Goal: Check status: Check status

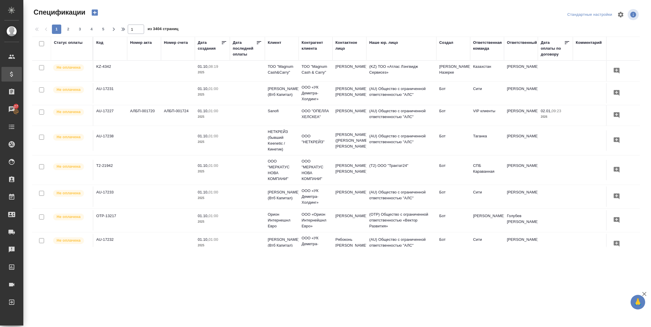
click at [101, 43] on div "Код" at bounding box center [99, 43] width 7 height 6
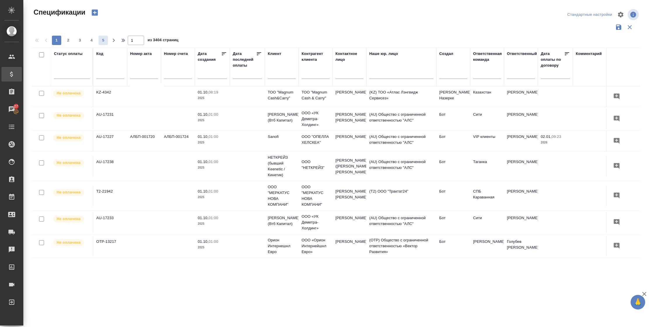
click at [102, 43] on span "5" at bounding box center [103, 40] width 9 height 6
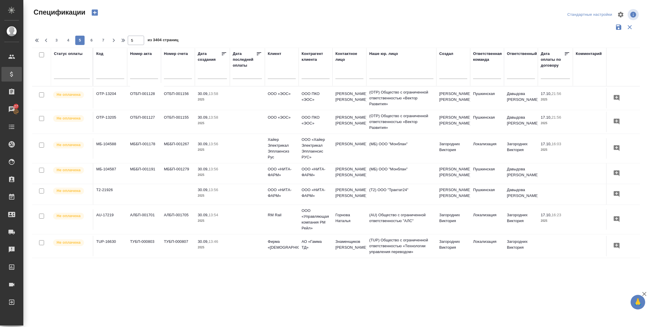
click at [205, 171] on p "30.09," at bounding box center [203, 169] width 11 height 4
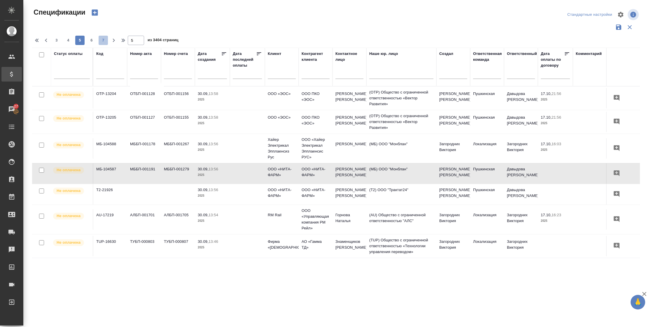
click at [105, 37] on span "7" at bounding box center [103, 40] width 9 height 6
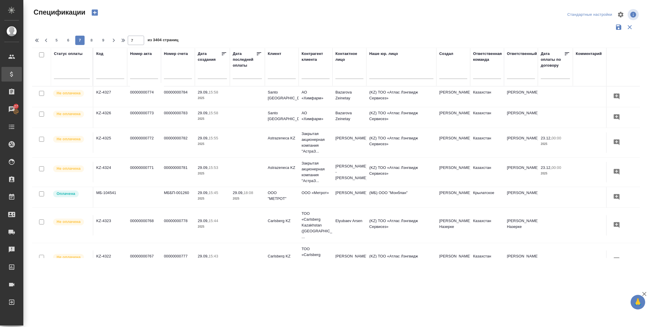
click at [105, 37] on span "9" at bounding box center [103, 40] width 9 height 6
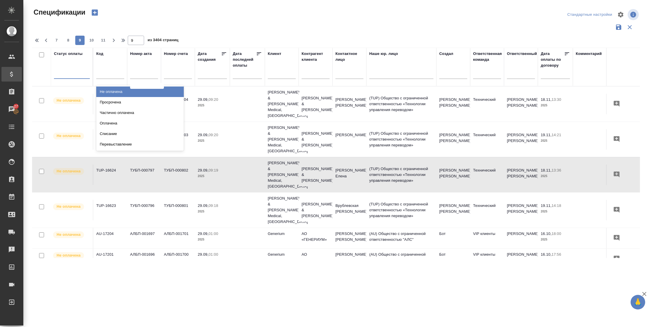
click at [60, 74] on div at bounding box center [72, 73] width 36 height 8
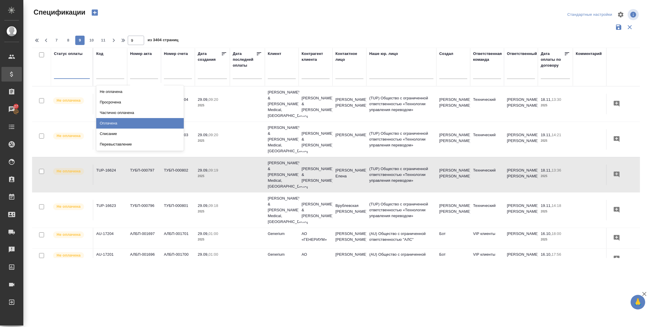
click at [109, 123] on div "Оплачена" at bounding box center [140, 123] width 88 height 11
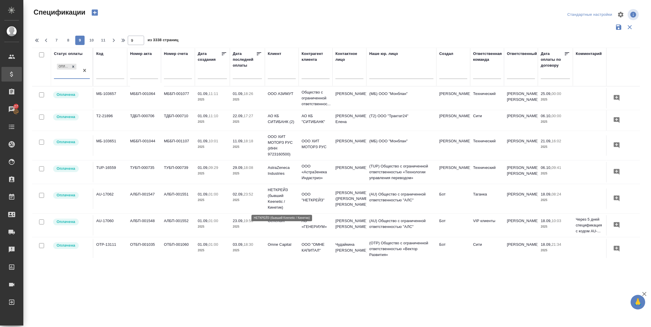
click at [268, 195] on p "НЕТКРЕЙЗ (бывший Keenetic / Кинетик)" at bounding box center [282, 198] width 28 height 23
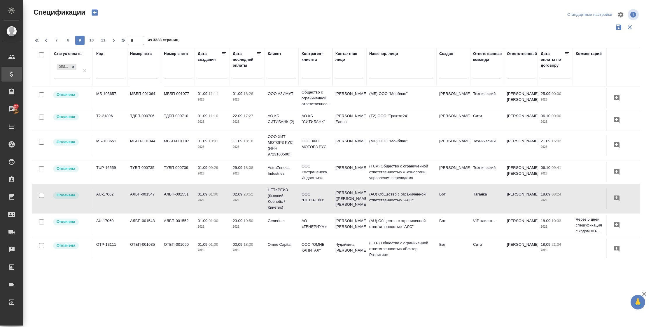
click at [179, 229] on td "АЛБП-001552" at bounding box center [178, 225] width 34 height 20
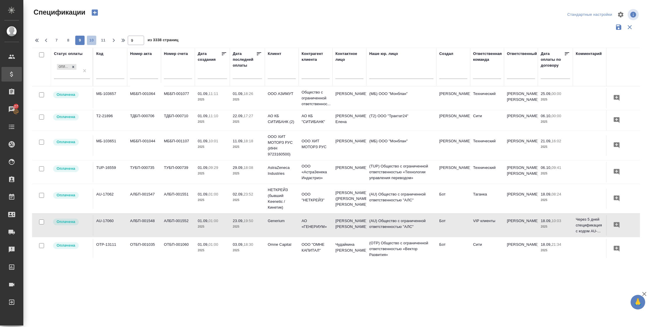
click at [94, 40] on span "10" at bounding box center [91, 40] width 9 height 6
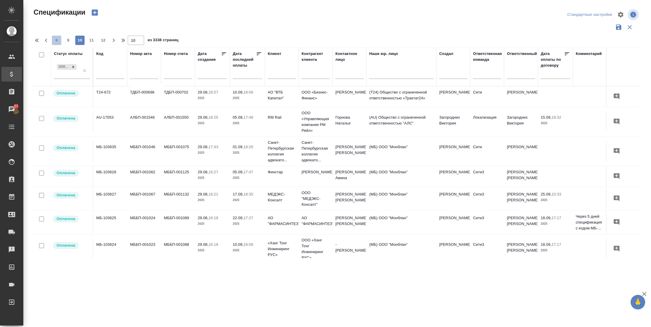
click at [54, 39] on span "8" at bounding box center [56, 40] width 9 height 6
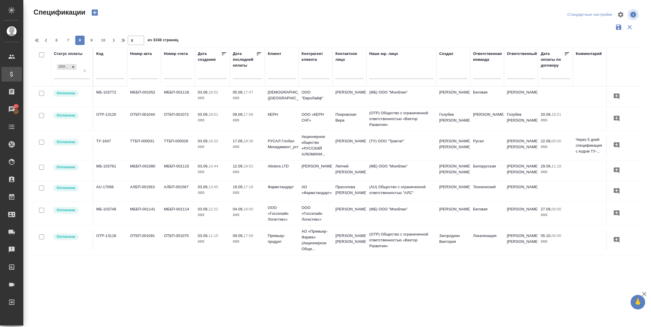
click at [113, 170] on td "МБ-103761" at bounding box center [110, 170] width 34 height 20
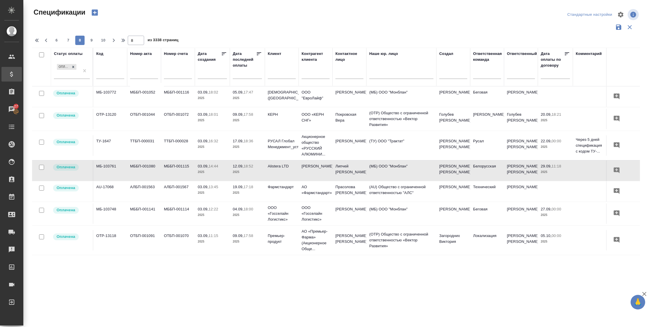
click at [175, 216] on td "МББП-001114" at bounding box center [178, 213] width 34 height 20
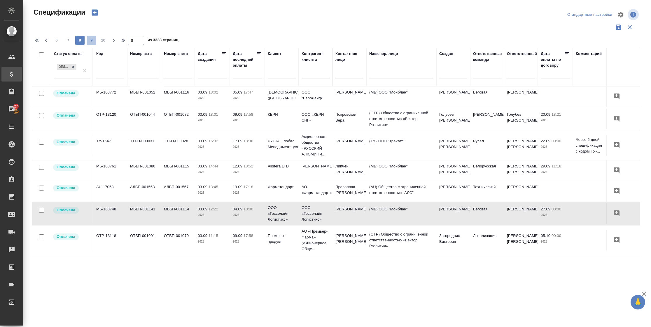
click at [93, 36] on button "9" at bounding box center [91, 40] width 9 height 9
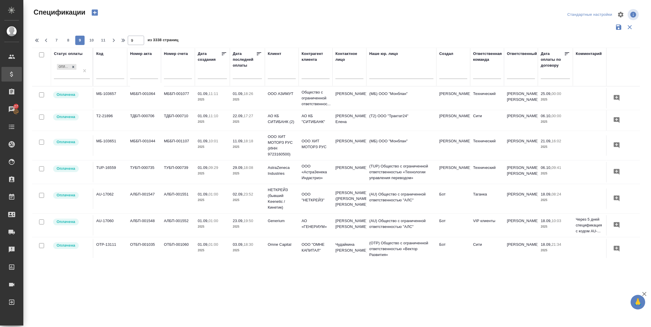
click at [130, 148] on td "МББП-001044" at bounding box center [144, 145] width 34 height 20
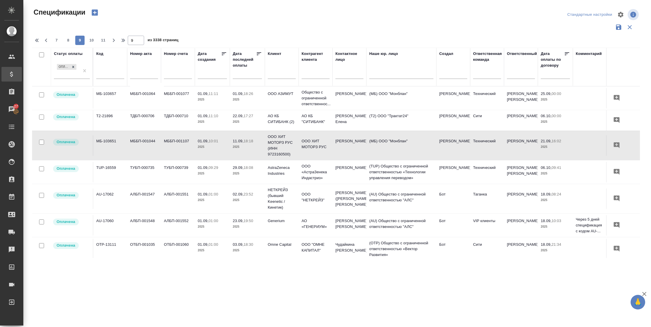
click at [143, 149] on td "МББП-001044" at bounding box center [144, 145] width 34 height 20
click at [102, 43] on span "11" at bounding box center [103, 40] width 9 height 6
type input "11"
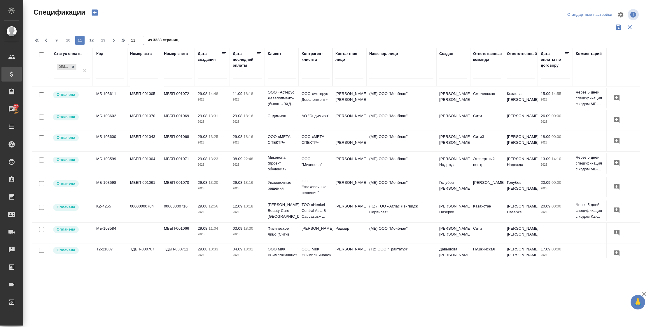
click at [203, 163] on p "2025" at bounding box center [212, 165] width 29 height 6
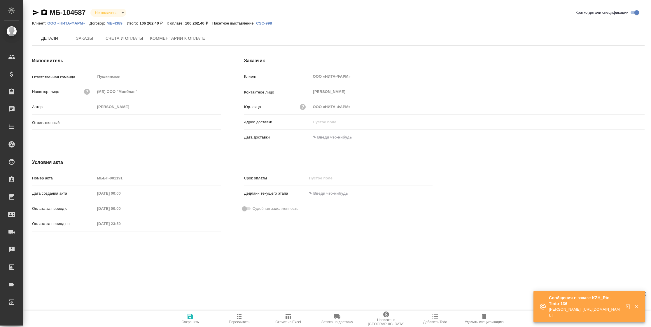
type input "Давыдова Елена"
click at [120, 41] on span "Счета и оплаты" at bounding box center [125, 38] width 38 height 7
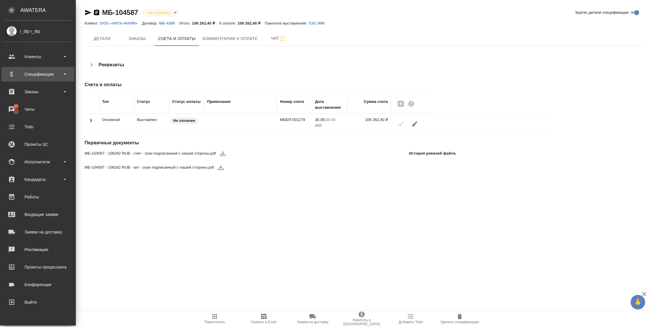
click at [26, 76] on div "Спецификации" at bounding box center [37, 74] width 67 height 9
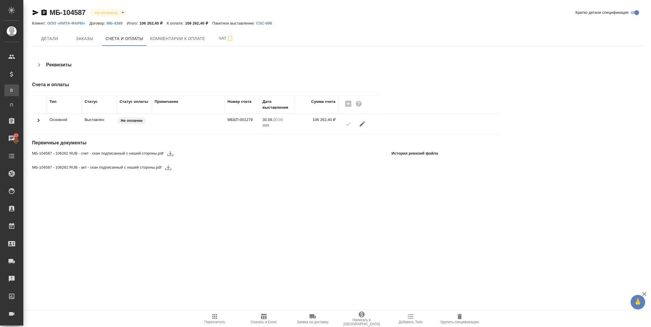
click at [9, 90] on div "Все спецификации" at bounding box center [4, 90] width 9 height 6
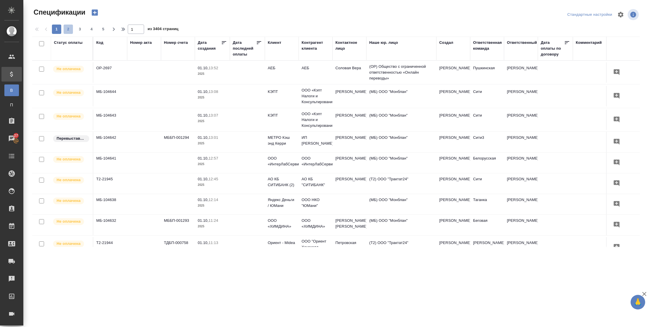
click at [66, 30] on span "2" at bounding box center [68, 29] width 9 height 6
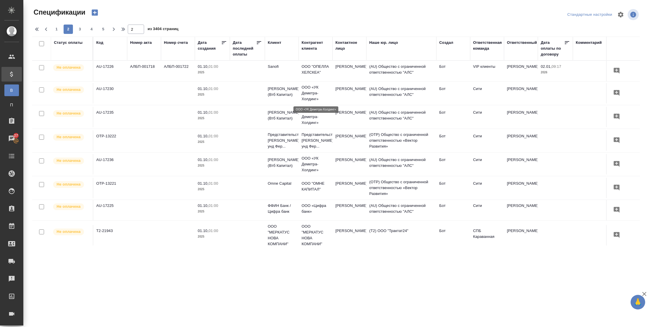
click at [328, 87] on p "ООО «УК Деметра-Холдинг»" at bounding box center [316, 93] width 28 height 18
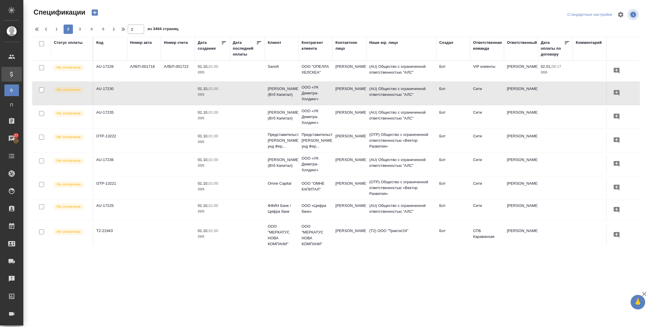
click at [334, 187] on td "Шакирова Рената" at bounding box center [350, 187] width 34 height 20
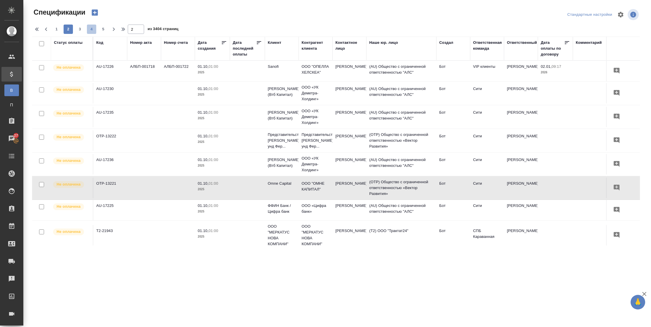
click at [94, 32] on span "4" at bounding box center [91, 29] width 9 height 6
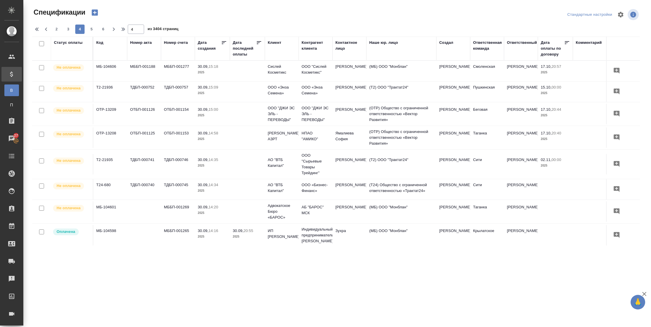
click at [346, 112] on td "Медведева Марина" at bounding box center [350, 114] width 34 height 20
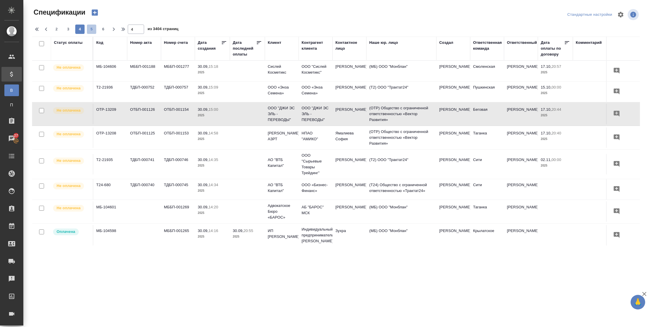
click at [92, 32] on span "5" at bounding box center [91, 29] width 9 height 6
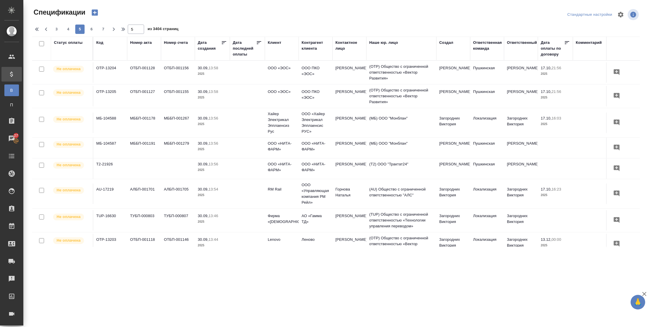
click at [237, 111] on tr "Не оплачена МБ-104588 МББП-001178 МББП-001267 30.09, 13:56 2025 Хайер Электрика…" at bounding box center [411, 122] width 758 height 29
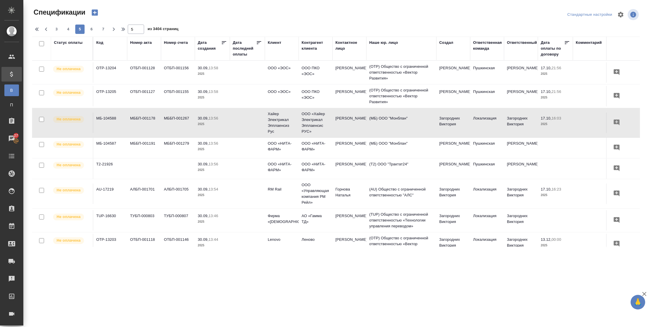
click at [149, 200] on td "АЛБП-001701" at bounding box center [144, 193] width 34 height 20
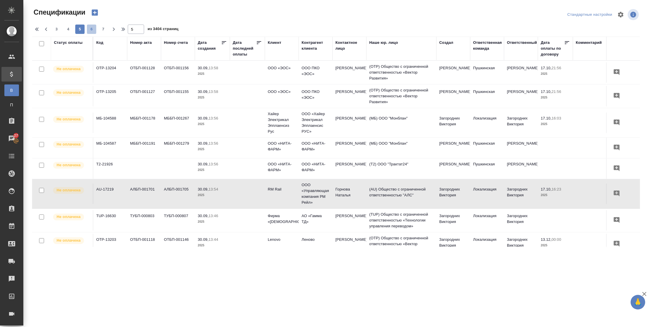
click at [92, 28] on span "6" at bounding box center [91, 29] width 9 height 6
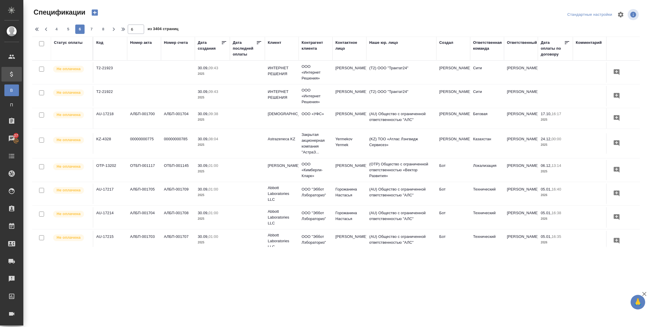
click at [111, 203] on td "AU-17217" at bounding box center [110, 193] width 34 height 20
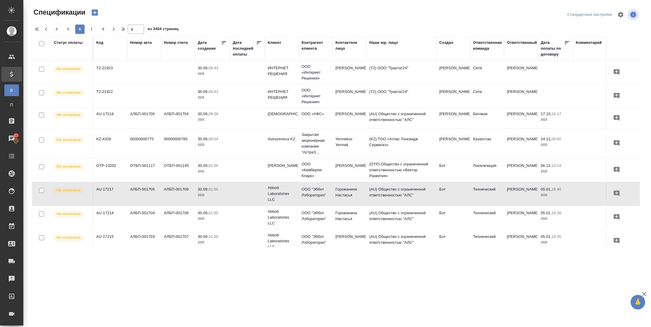
click at [182, 223] on td "АЛБП-001708" at bounding box center [178, 217] width 34 height 20
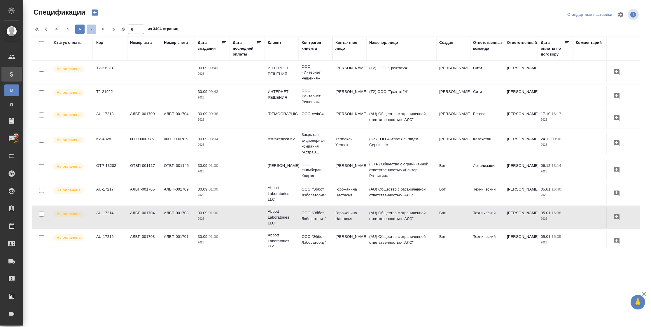
click at [90, 29] on span "7" at bounding box center [91, 29] width 9 height 6
type input "7"
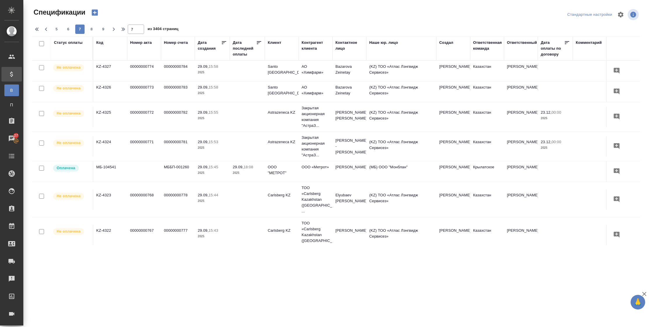
click at [136, 173] on td at bounding box center [144, 171] width 34 height 20
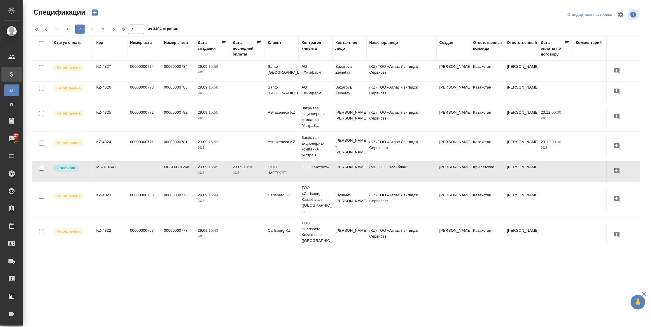
click at [136, 173] on td at bounding box center [144, 171] width 34 height 20
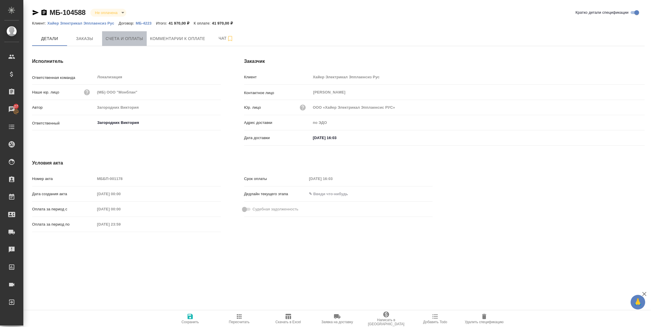
click at [143, 36] on span "Счета и оплаты" at bounding box center [125, 38] width 38 height 7
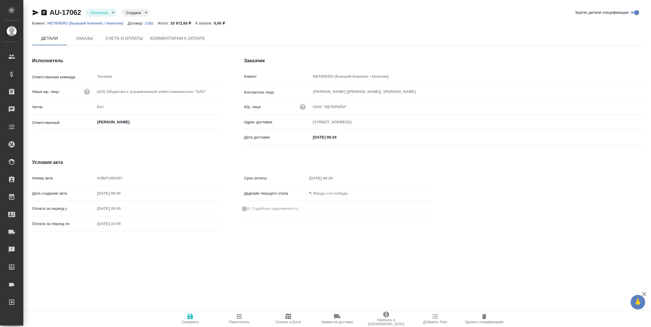
type input "[STREET_ADDRESS]"
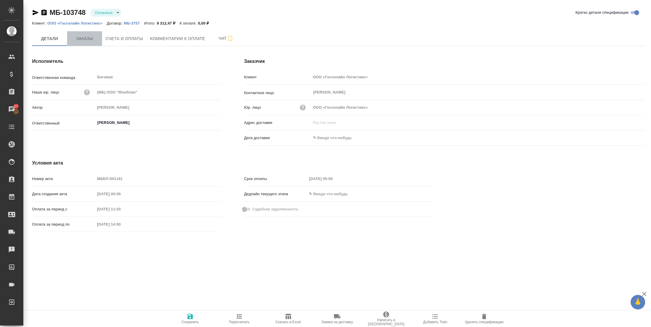
click at [87, 42] on button "Заказы" at bounding box center [84, 38] width 35 height 15
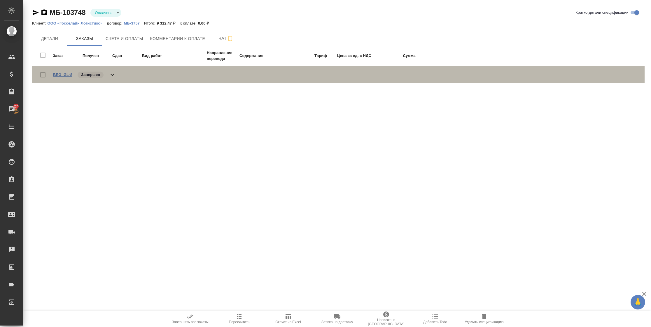
click at [67, 75] on link "BEG_GL-8" at bounding box center [62, 74] width 19 height 4
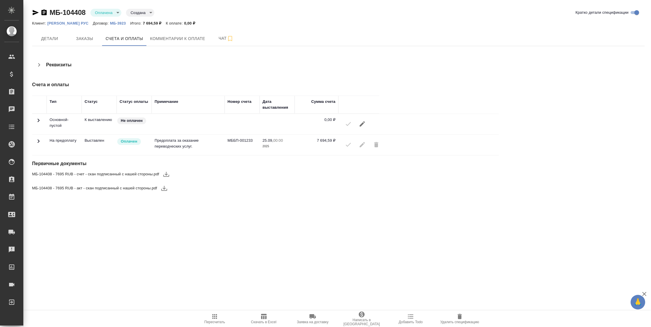
click at [40, 143] on icon at bounding box center [38, 140] width 7 height 7
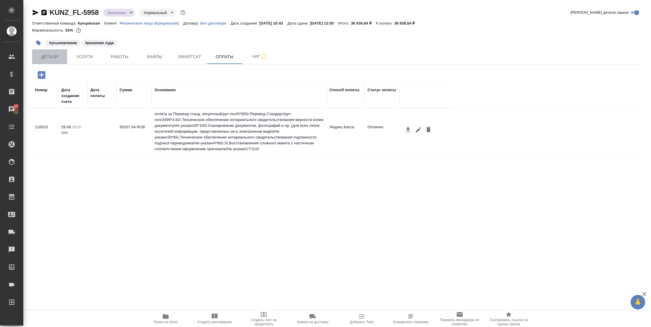
click at [44, 51] on button "Детали" at bounding box center [49, 56] width 35 height 15
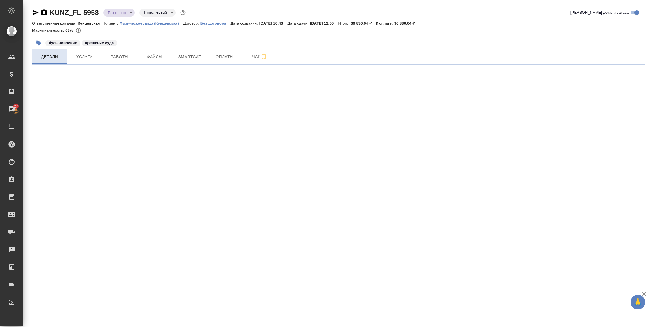
select select "RU"
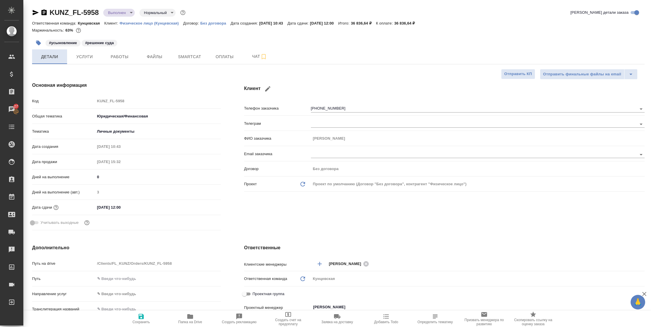
type textarea "x"
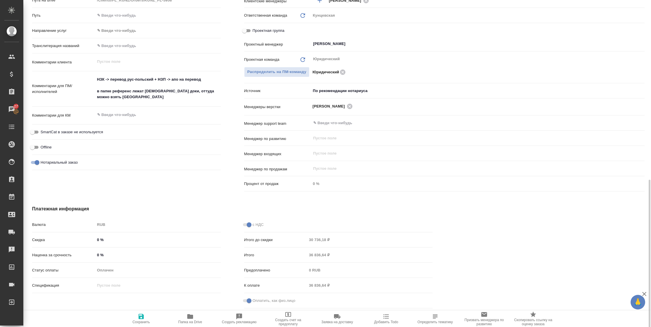
scroll to position [291, 0]
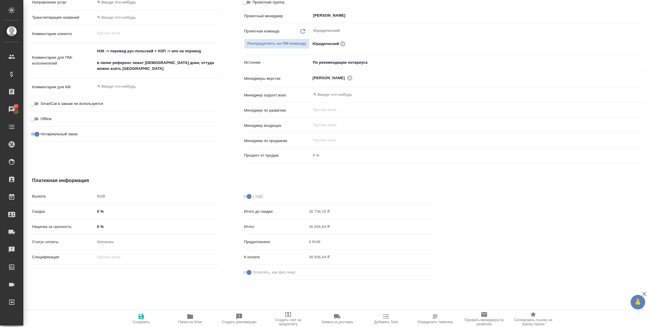
type textarea "x"
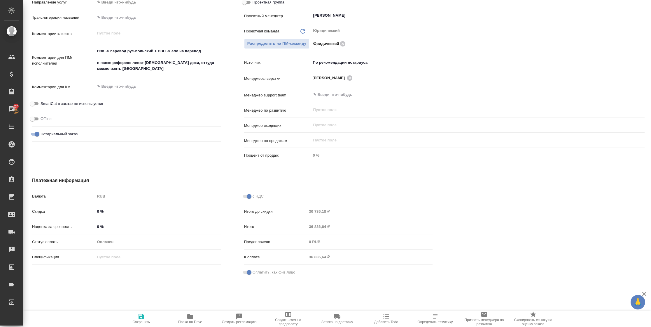
type textarea "x"
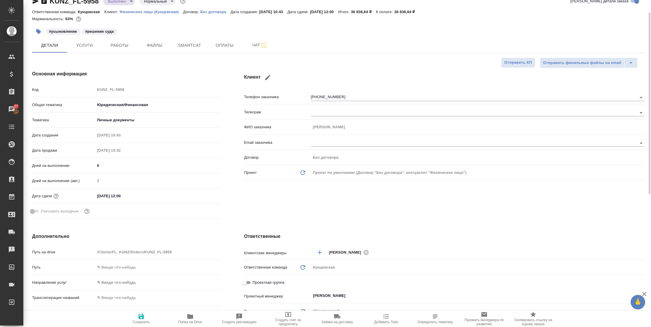
scroll to position [0, 0]
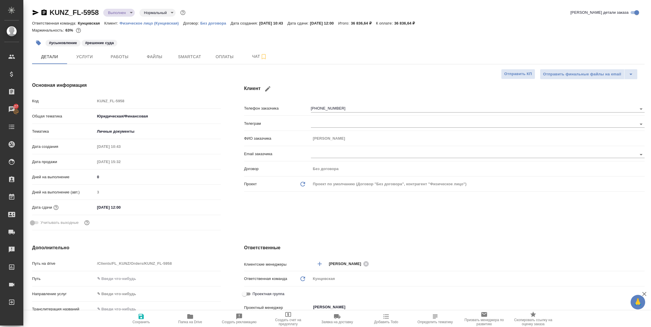
type textarea "x"
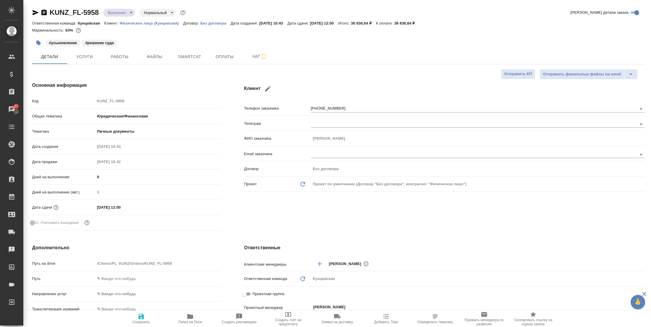
type textarea "x"
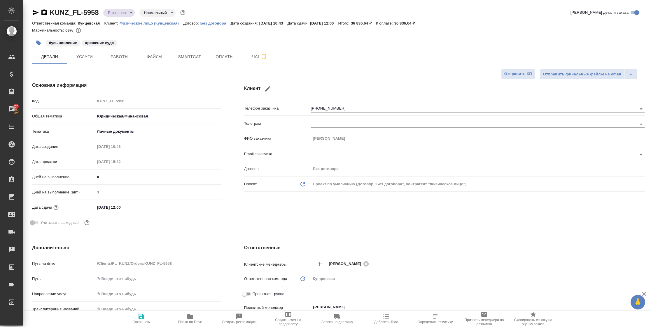
type textarea "x"
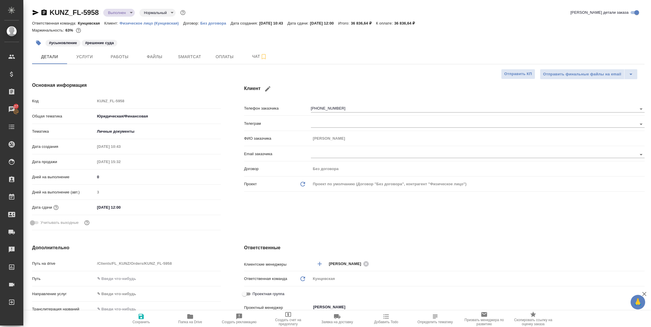
type textarea "x"
click at [225, 51] on button "Оплаты" at bounding box center [224, 56] width 35 height 15
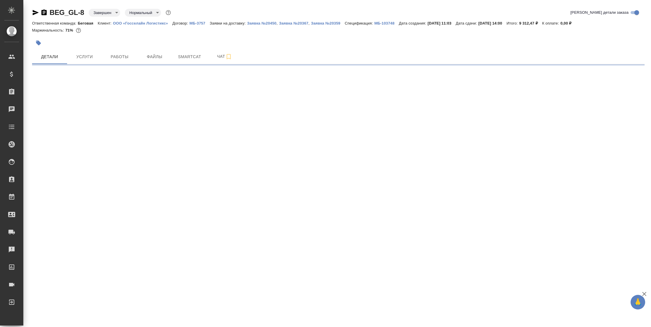
select select "RU"
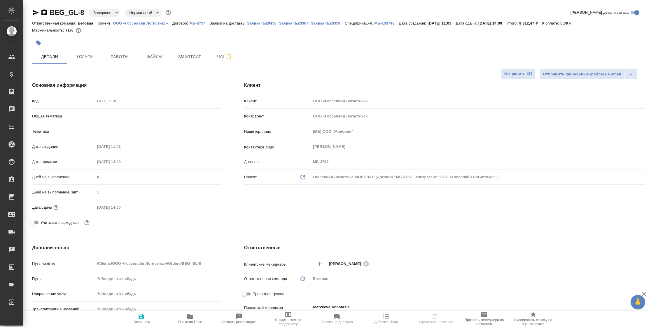
type textarea "x"
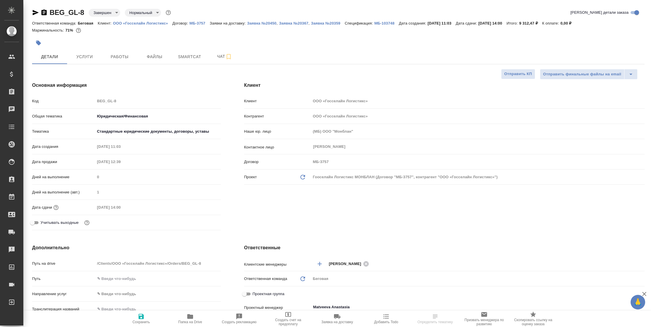
type textarea "x"
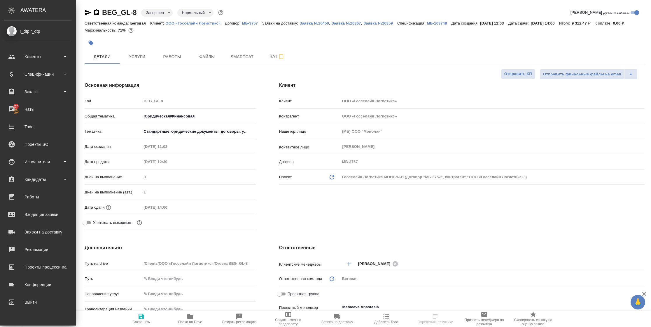
type textarea "x"
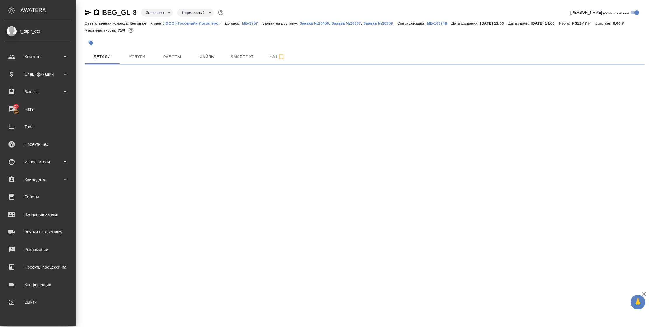
select select "RU"
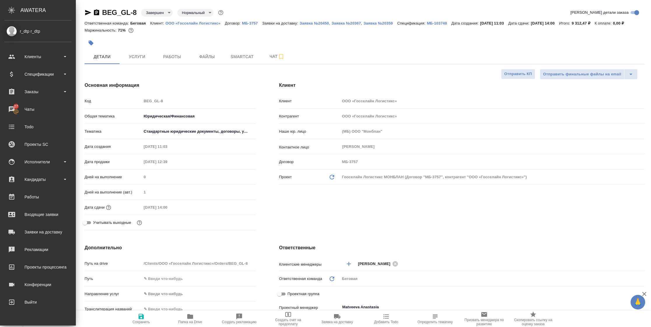
type textarea "x"
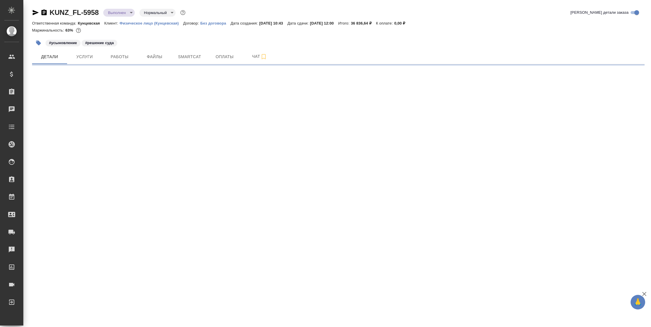
select select "RU"
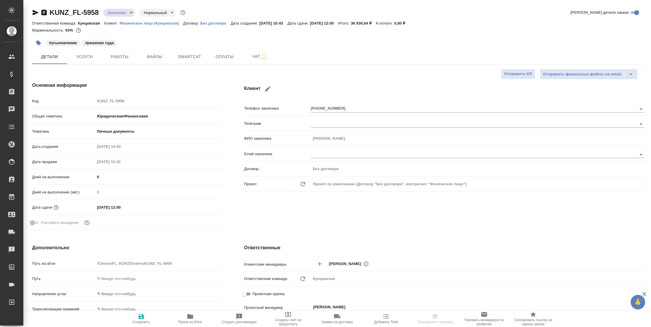
type textarea "x"
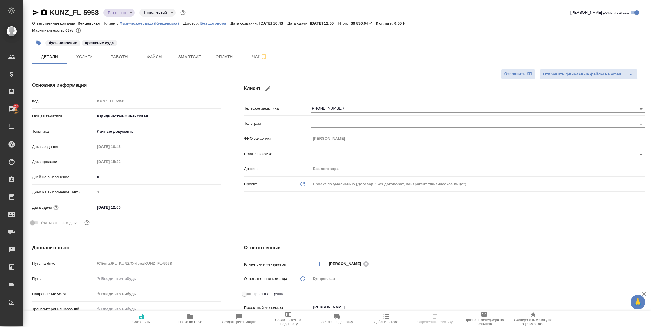
type textarea "x"
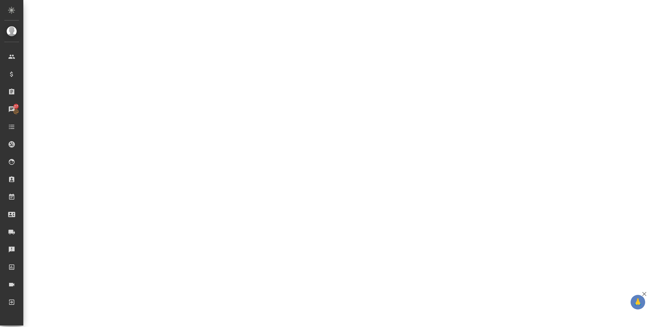
scroll to position [289, 0]
select select "RU"
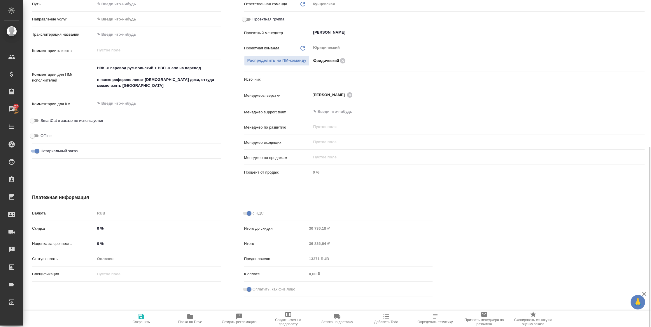
scroll to position [295, 0]
type textarea "x"
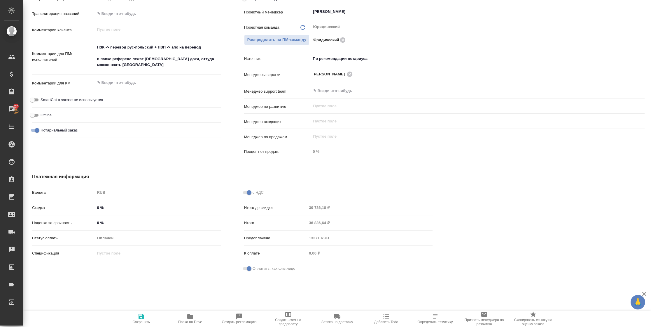
type textarea "x"
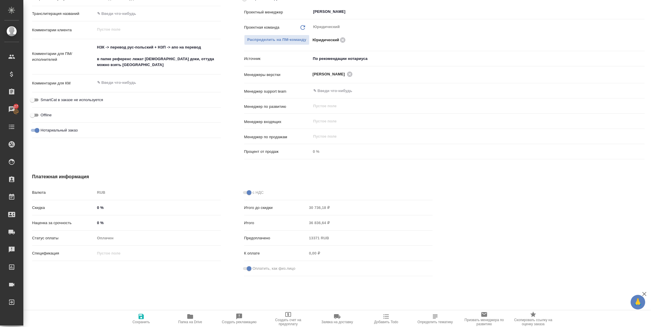
type textarea "x"
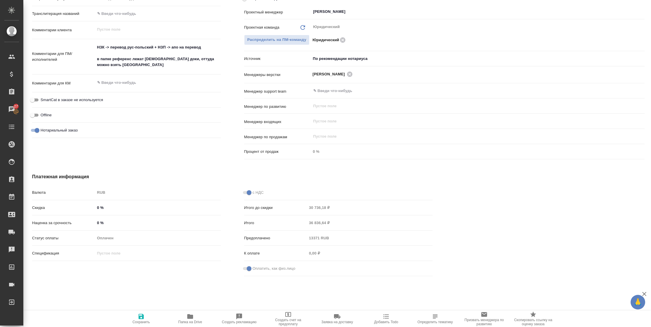
type textarea "x"
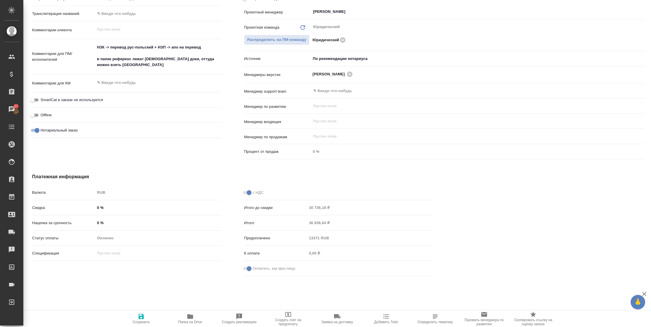
type textarea "x"
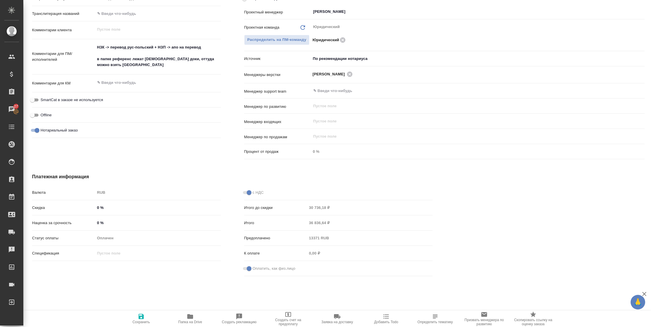
type textarea "x"
drag, startPoint x: 644, startPoint y: 166, endPoint x: 646, endPoint y: 168, distance: 3.2
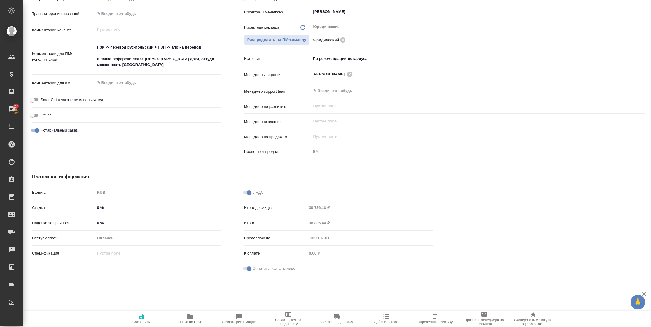
click at [645, 166] on div "KUNZ_FL-5958 Выполнен completed Нормальный normal Кратко детали заказа Ответств…" at bounding box center [337, 163] width 628 height 327
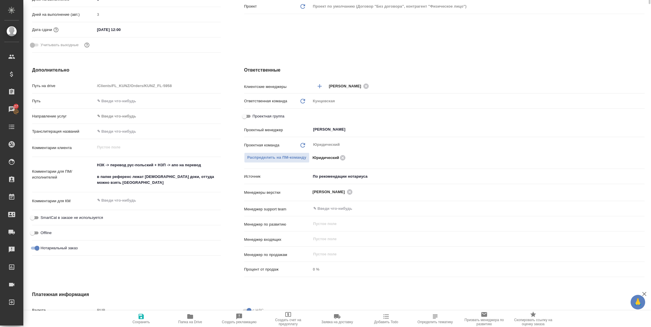
scroll to position [0, 0]
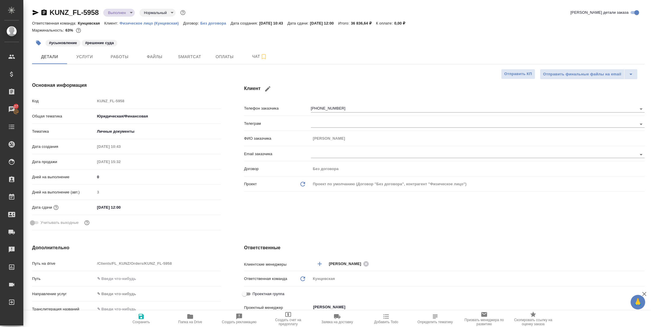
type textarea "x"
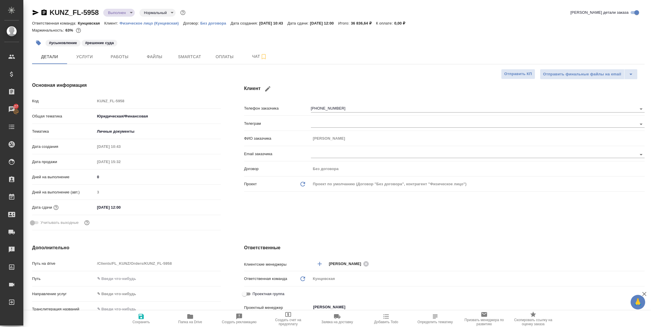
type textarea "x"
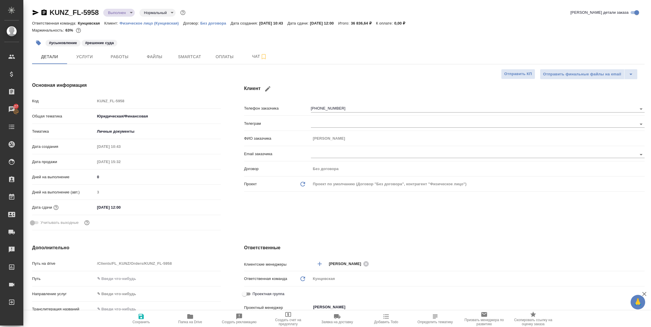
type textarea "x"
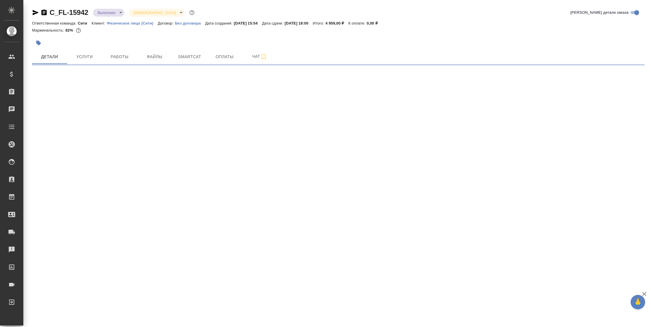
select select "RU"
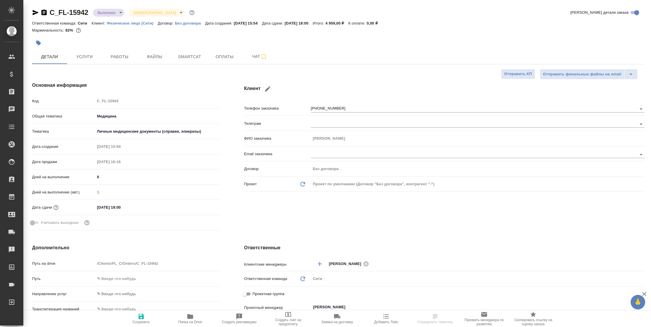
type textarea "x"
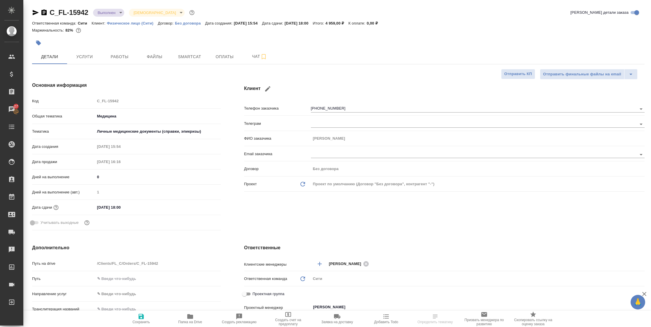
type textarea "x"
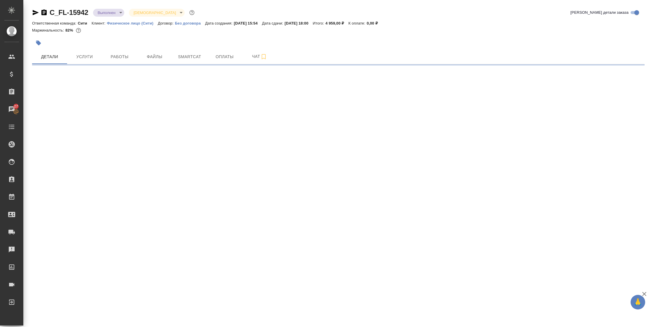
select select "RU"
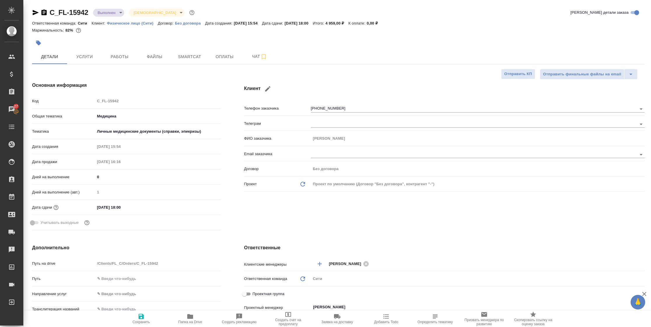
type textarea "x"
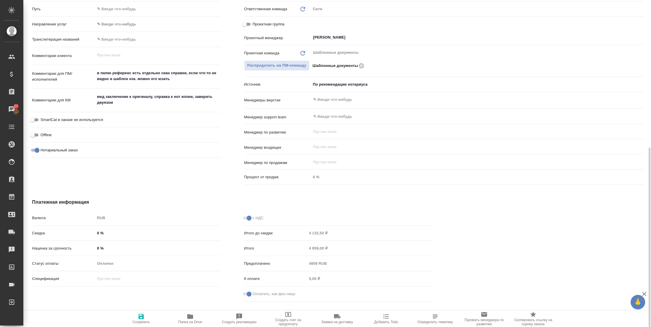
scroll to position [271, 0]
type textarea "x"
